Goal: Information Seeking & Learning: Learn about a topic

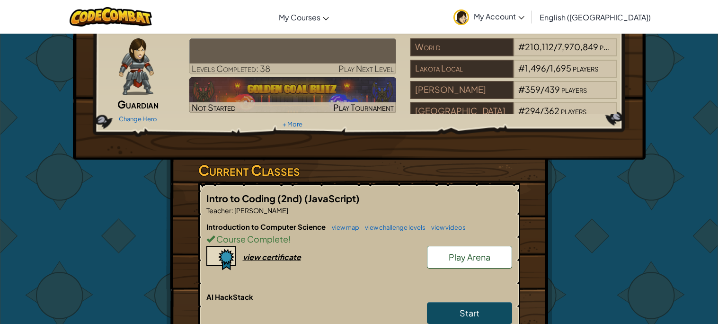
scroll to position [36, 0]
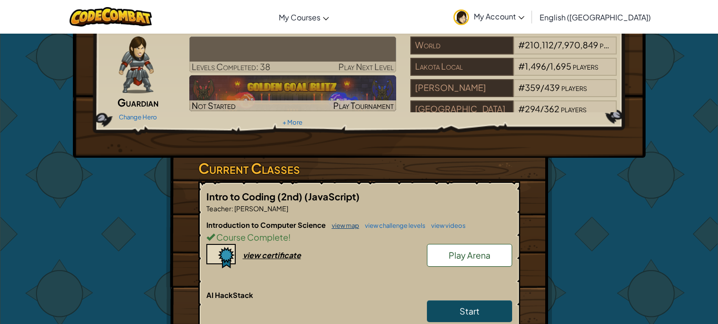
click at [347, 227] on link "view map" at bounding box center [343, 226] width 32 height 8
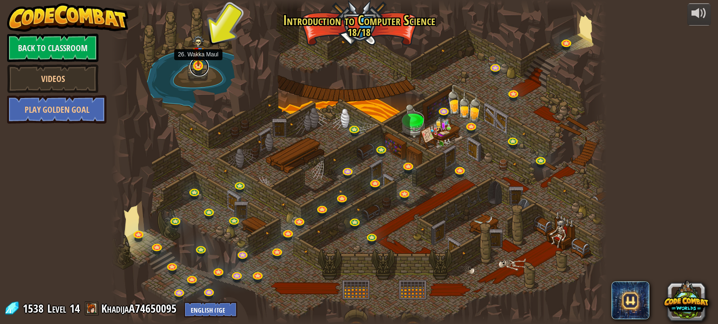
click at [199, 68] on link at bounding box center [199, 66] width 19 height 19
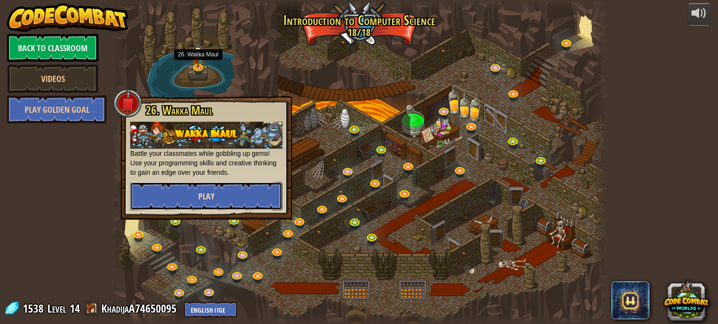
click at [163, 185] on button "Play" at bounding box center [206, 196] width 152 height 28
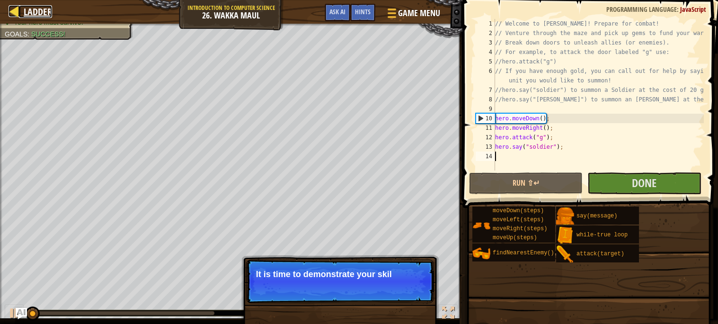
click at [35, 13] on span "Ladder" at bounding box center [38, 11] width 28 height 13
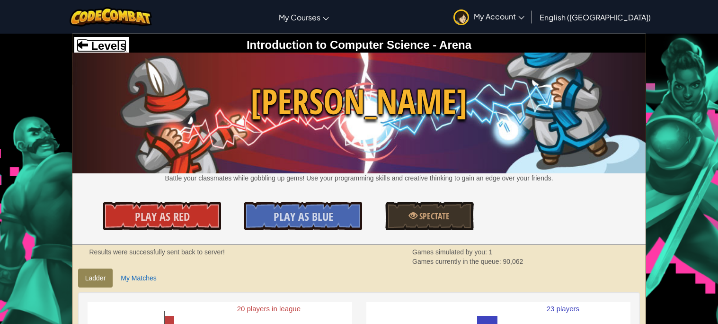
click at [118, 44] on span "Levels" at bounding box center [107, 45] width 38 height 13
